Goal: Task Accomplishment & Management: Manage account settings

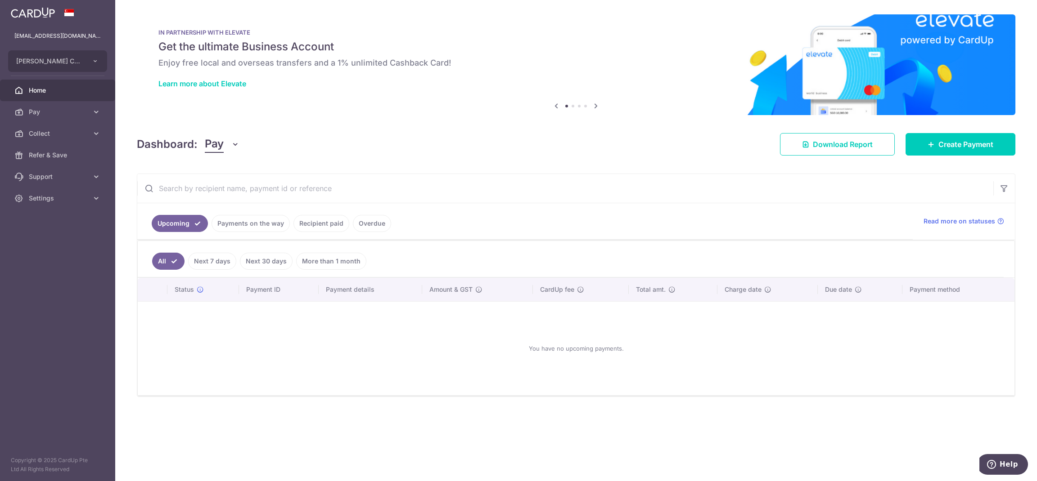
click at [314, 225] on link "Recipient paid" at bounding box center [321, 223] width 56 height 17
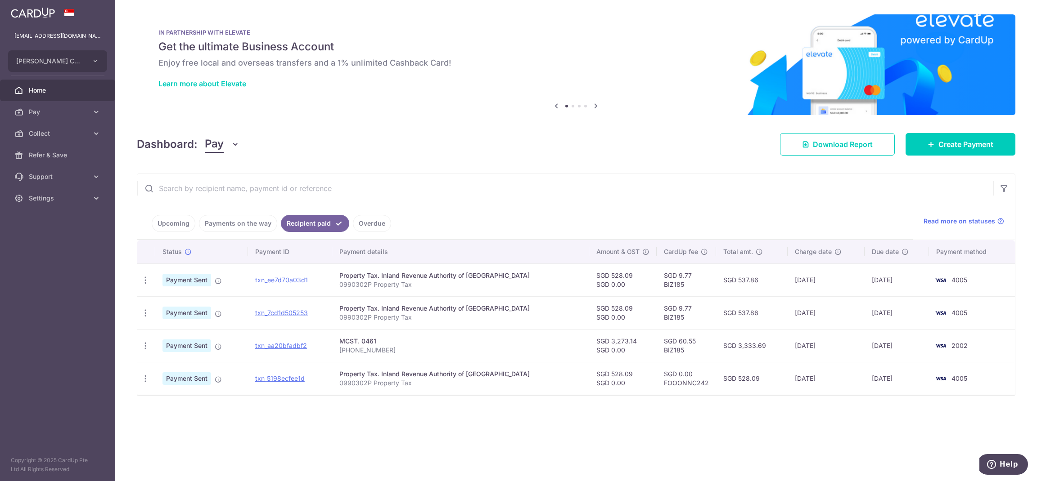
click at [369, 225] on link "Overdue" at bounding box center [372, 223] width 38 height 17
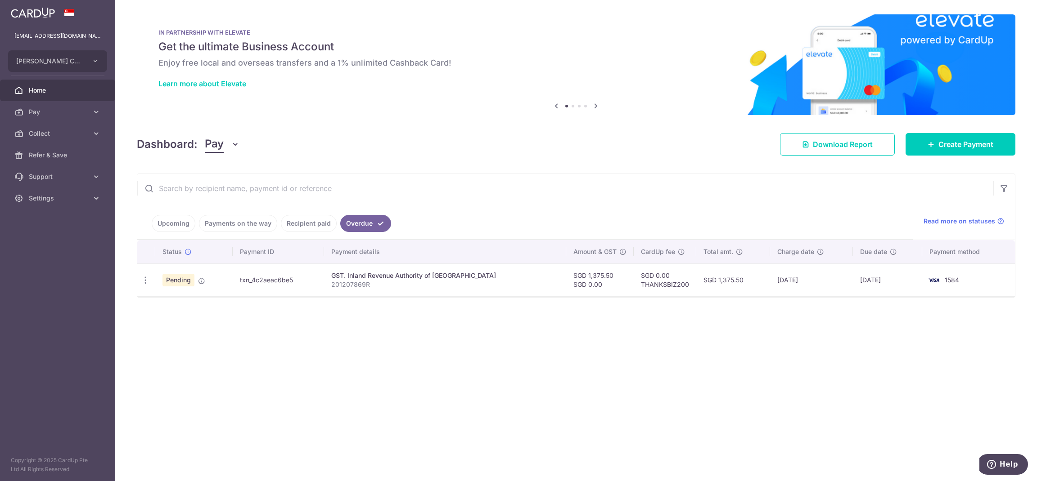
click at [309, 229] on link "Recipient paid" at bounding box center [309, 223] width 56 height 17
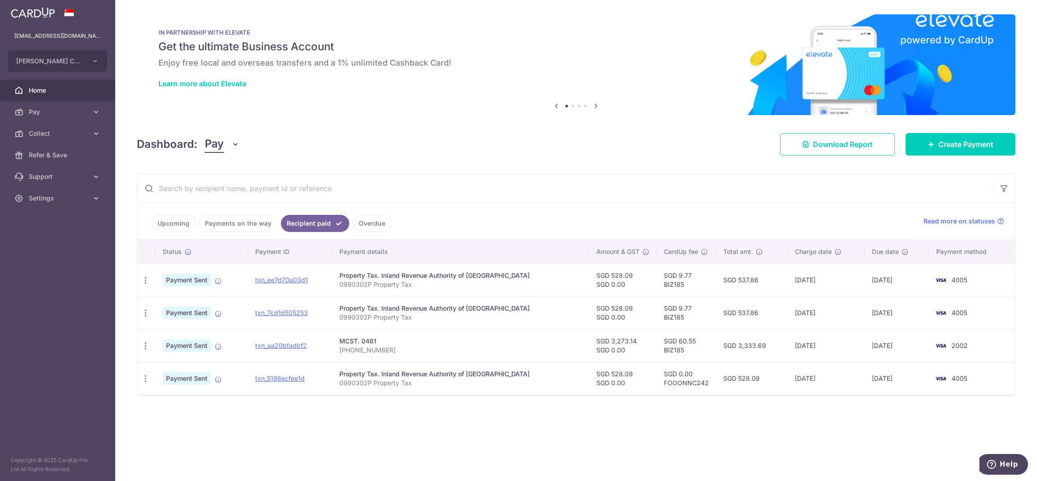
click at [255, 225] on link "Payments on the way" at bounding box center [238, 223] width 78 height 17
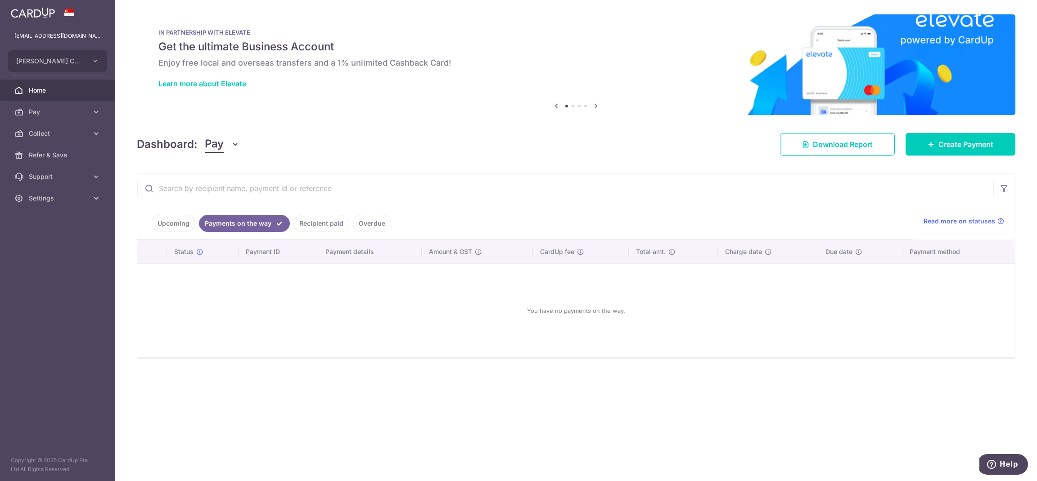
click at [369, 226] on link "Overdue" at bounding box center [372, 223] width 38 height 17
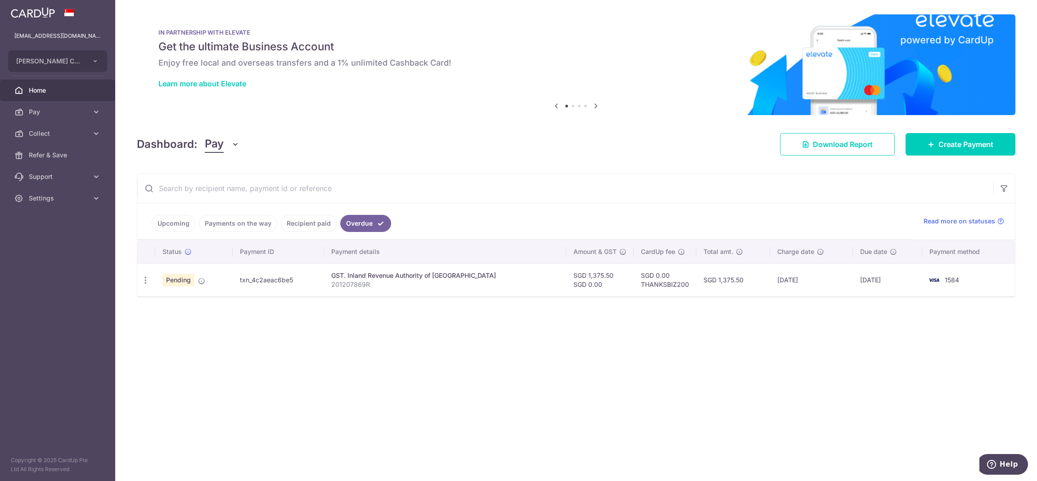
click at [315, 224] on link "Recipient paid" at bounding box center [309, 223] width 56 height 17
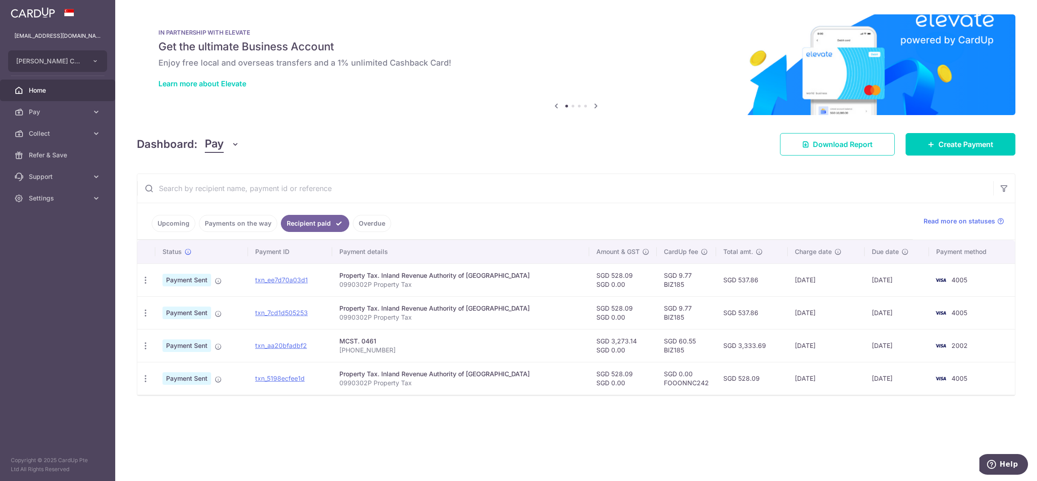
click at [174, 224] on link "Upcoming" at bounding box center [174, 223] width 44 height 17
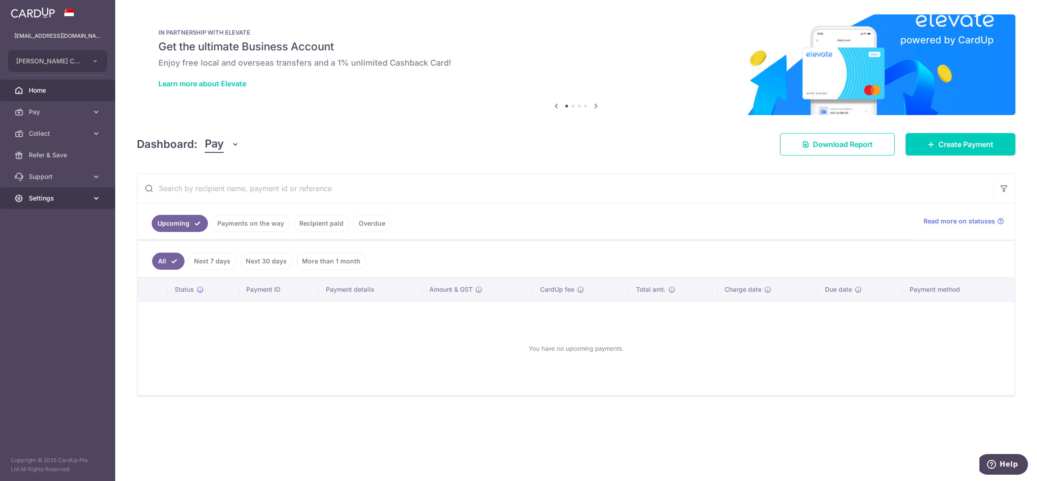
click at [76, 196] on span "Settings" at bounding box center [58, 198] width 59 height 9
click at [72, 239] on span "Logout" at bounding box center [58, 241] width 59 height 9
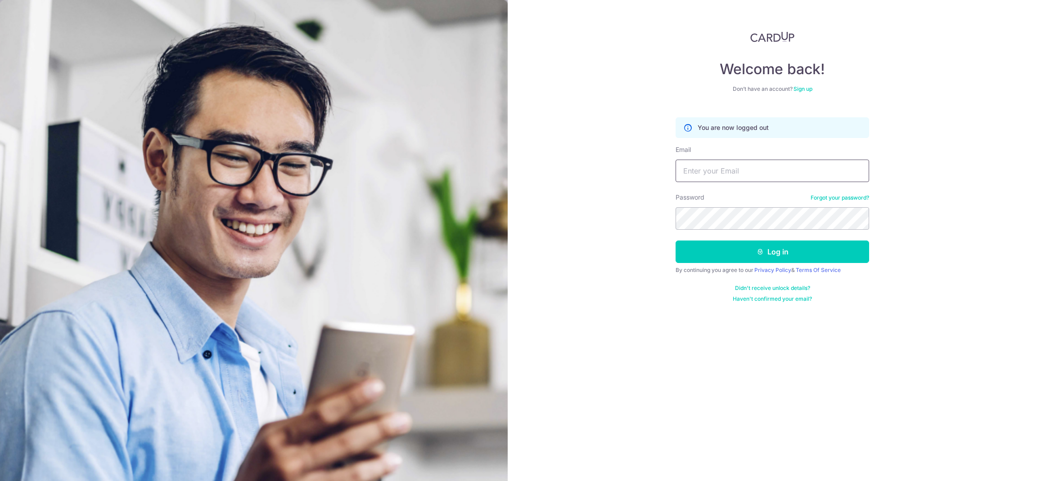
click at [730, 166] on input "Email" at bounding box center [771, 171] width 193 height 22
paste input "[EMAIL_ADDRESS][DOMAIN_NAME]"
type input "[EMAIL_ADDRESS][DOMAIN_NAME]"
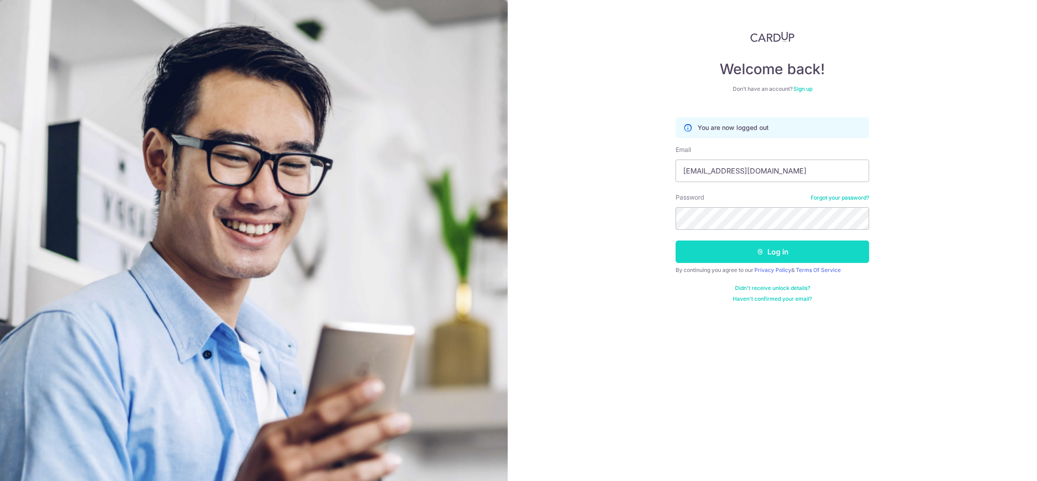
click at [777, 258] on button "Log in" at bounding box center [771, 252] width 193 height 22
